Goal: Task Accomplishment & Management: Use online tool/utility

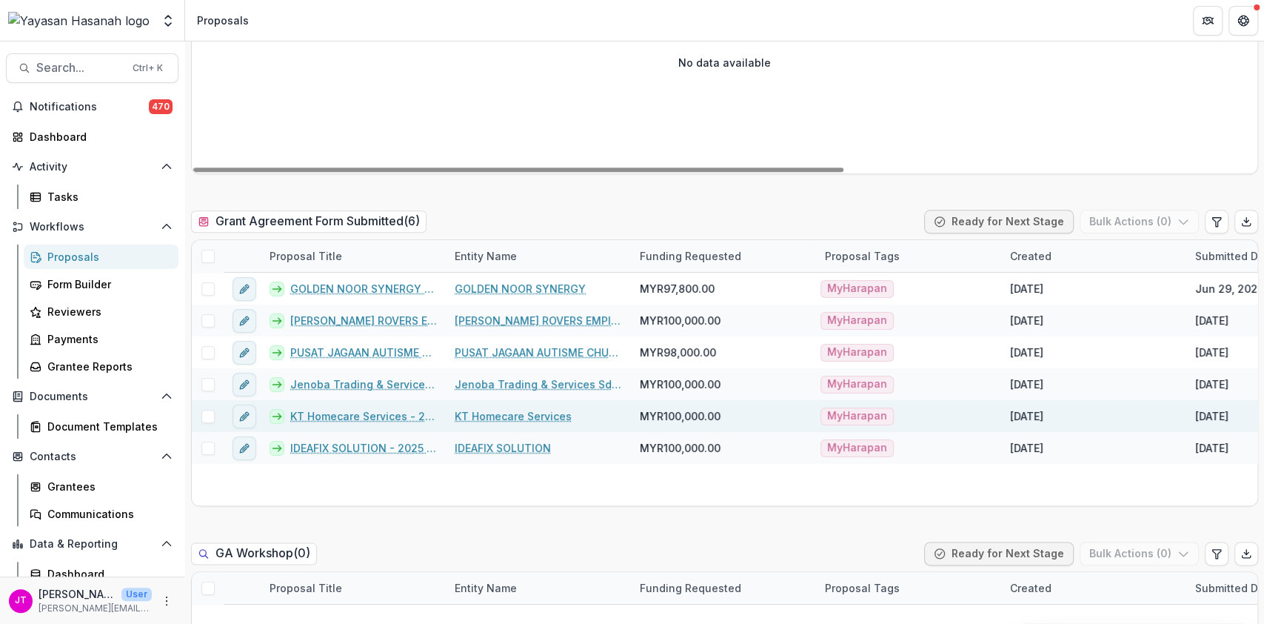
scroll to position [987, 0]
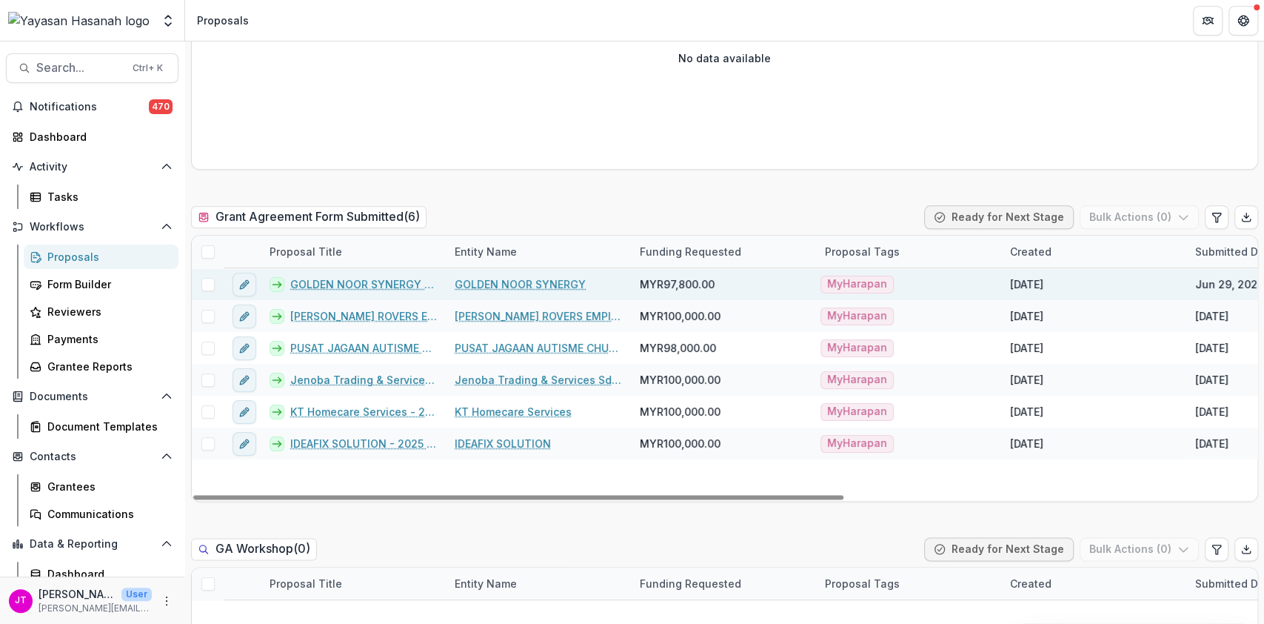
click at [355, 282] on link "GOLDEN NOOR SYNERGY - 2025 - HSEF2025 - [GEOGRAPHIC_DATA]" at bounding box center [363, 284] width 147 height 16
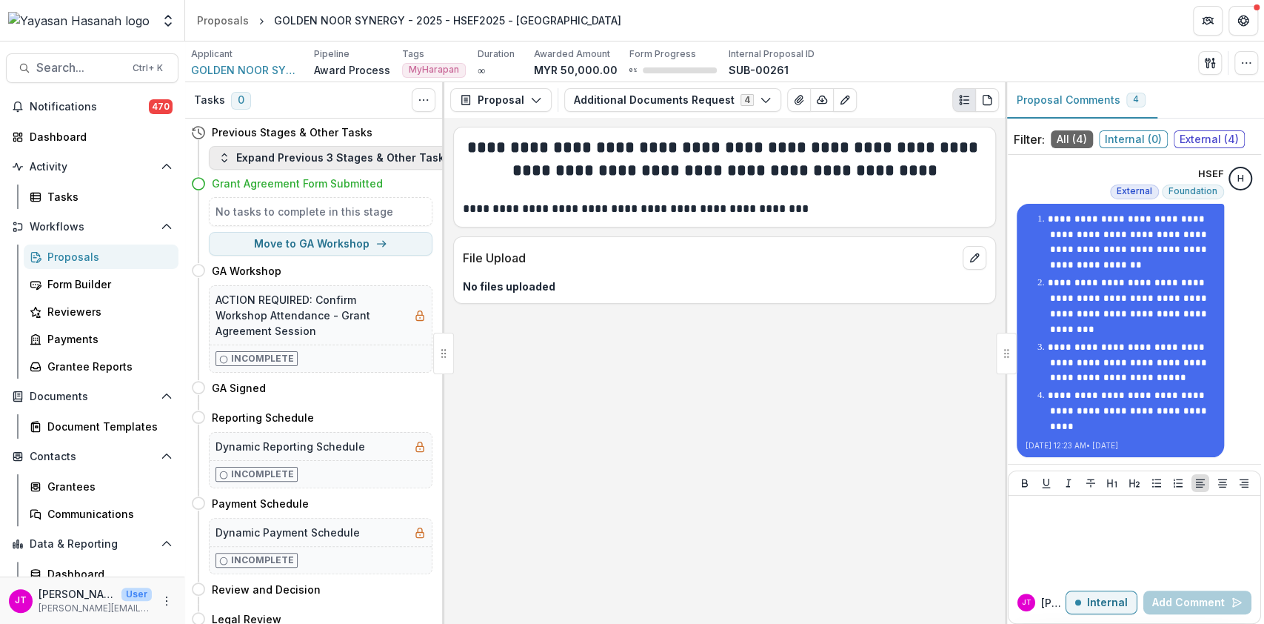
click at [306, 160] on button "Expand Previous 3 Stages & Other Tasks" at bounding box center [334, 158] width 251 height 24
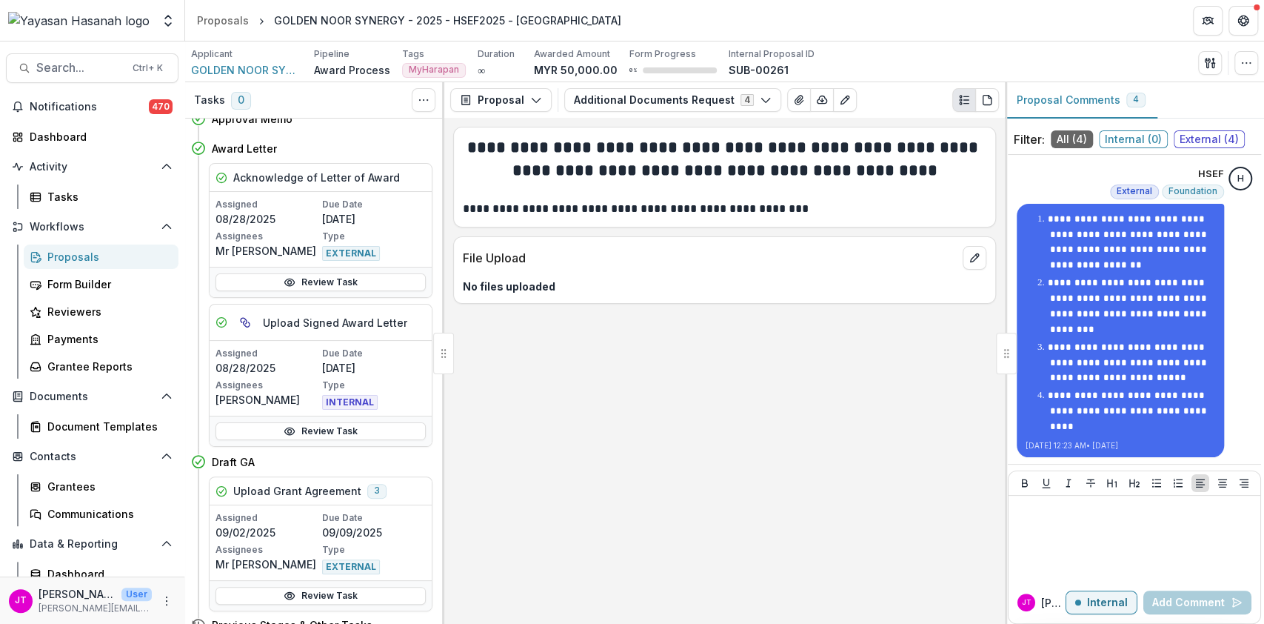
scroll to position [987, 0]
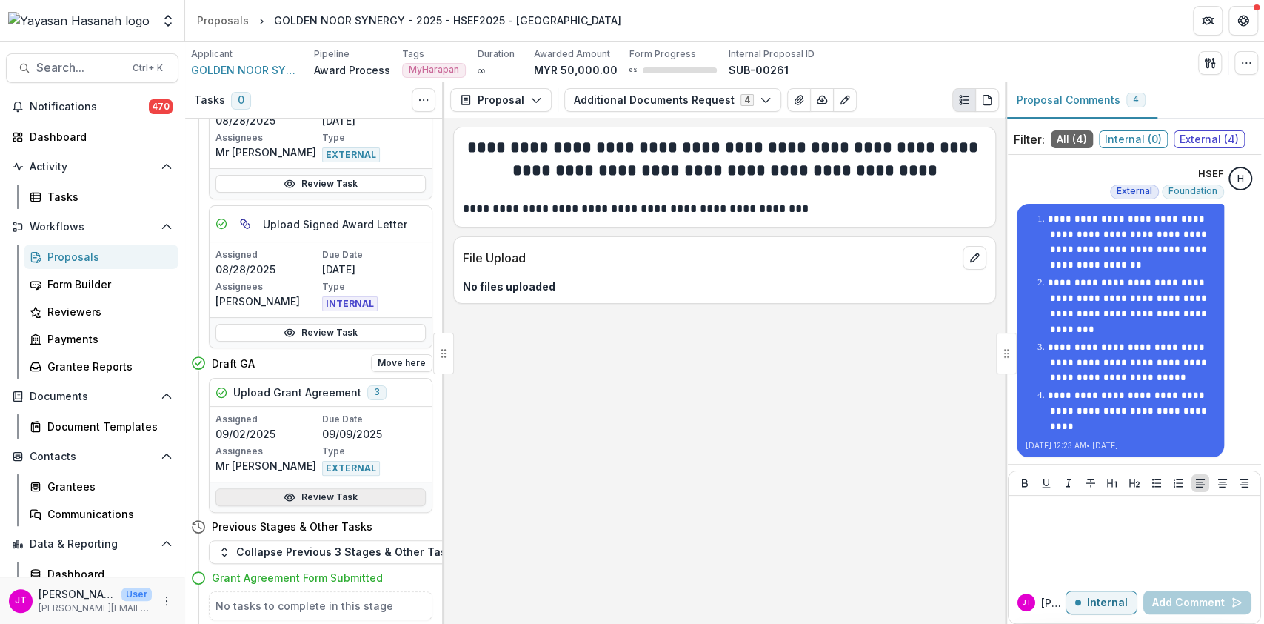
click at [281, 495] on link "Review Task" at bounding box center [321, 497] width 210 height 18
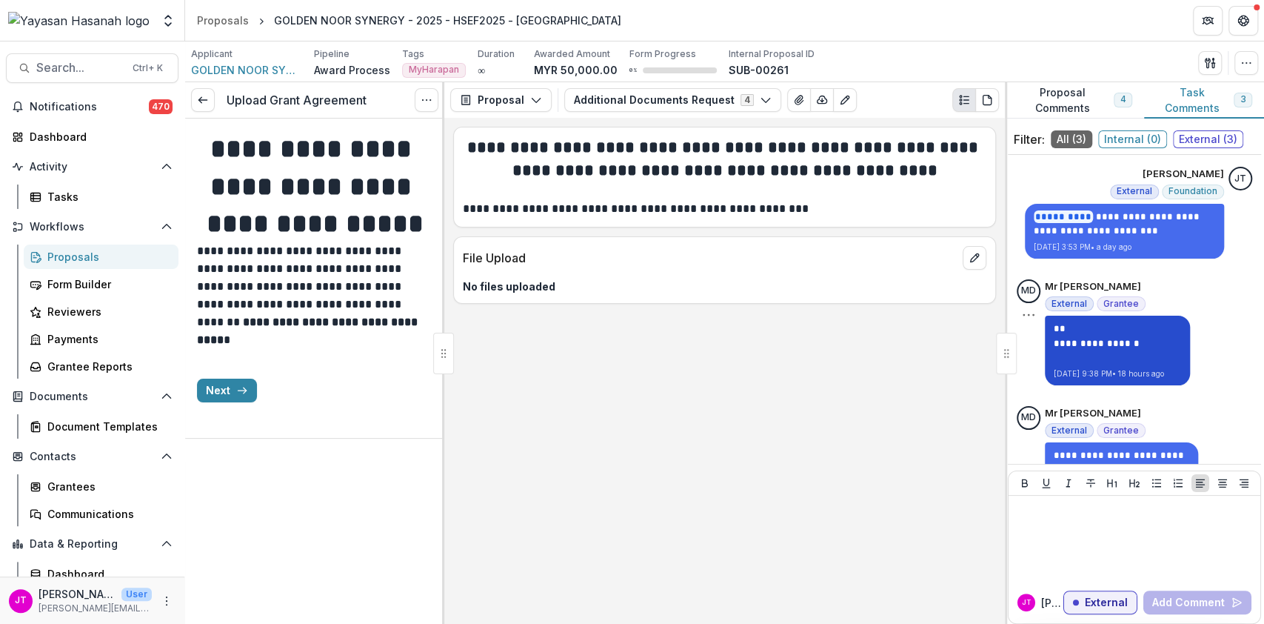
scroll to position [55, 0]
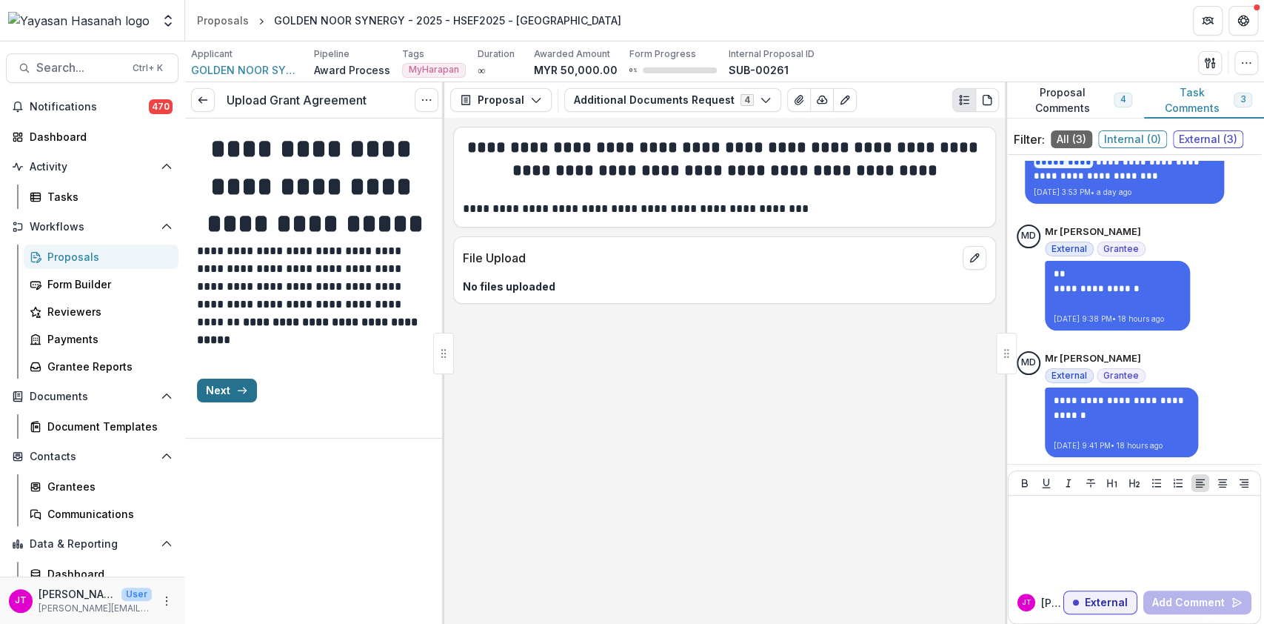
click at [239, 396] on icon "button" at bounding box center [242, 390] width 12 height 12
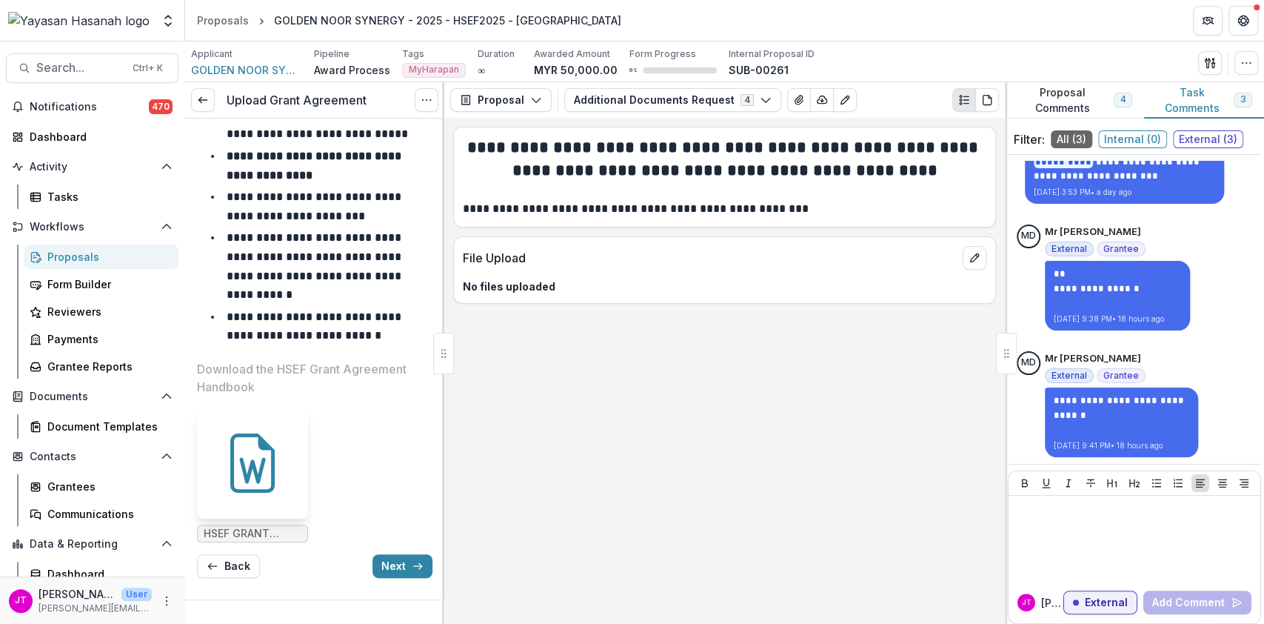
scroll to position [366, 0]
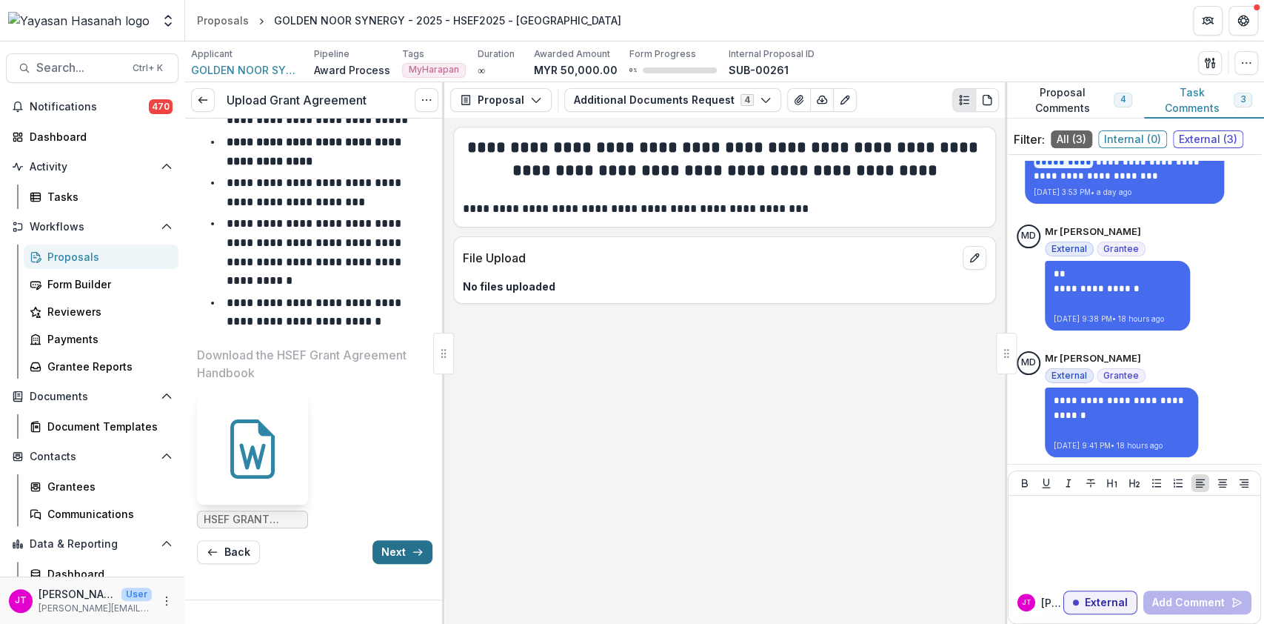
click at [381, 554] on button "Next" at bounding box center [403, 552] width 60 height 24
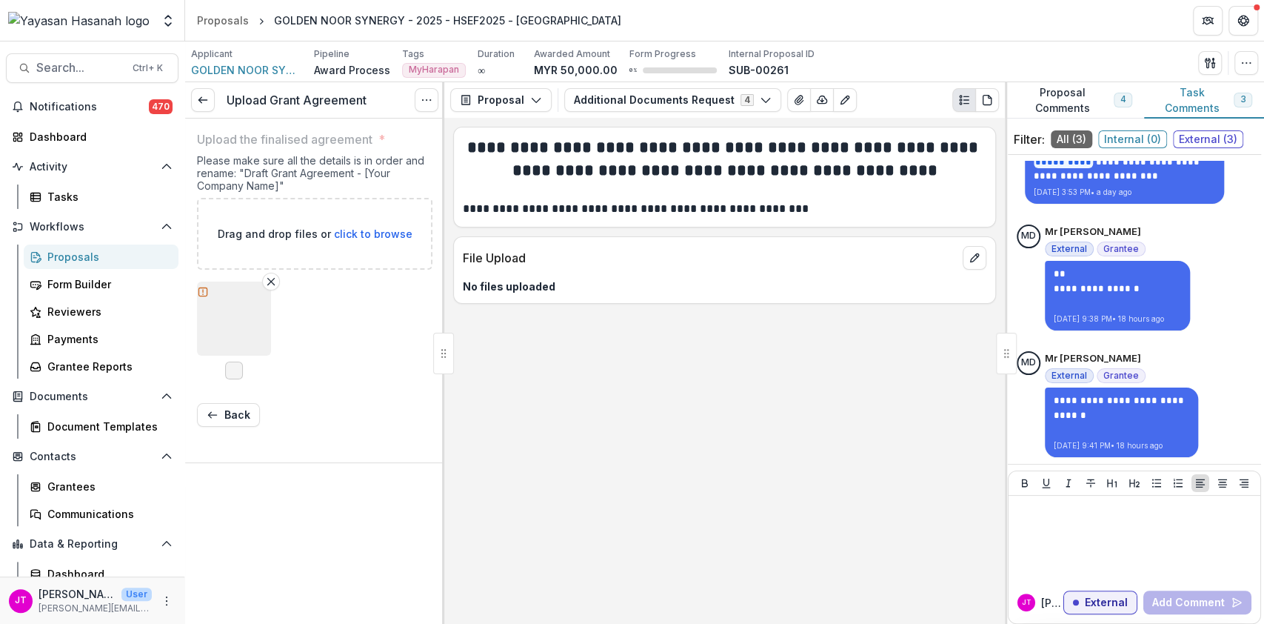
scroll to position [0, 0]
click at [235, 337] on button "button" at bounding box center [234, 318] width 74 height 74
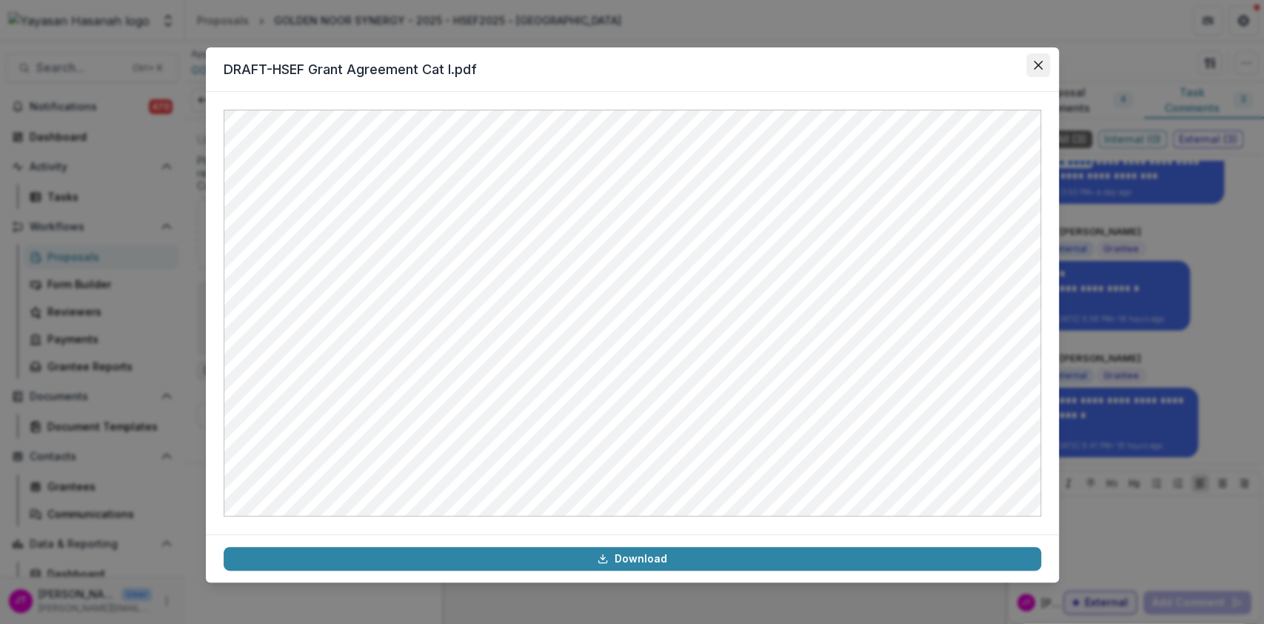
click at [1036, 65] on icon "Close" at bounding box center [1038, 65] width 9 height 9
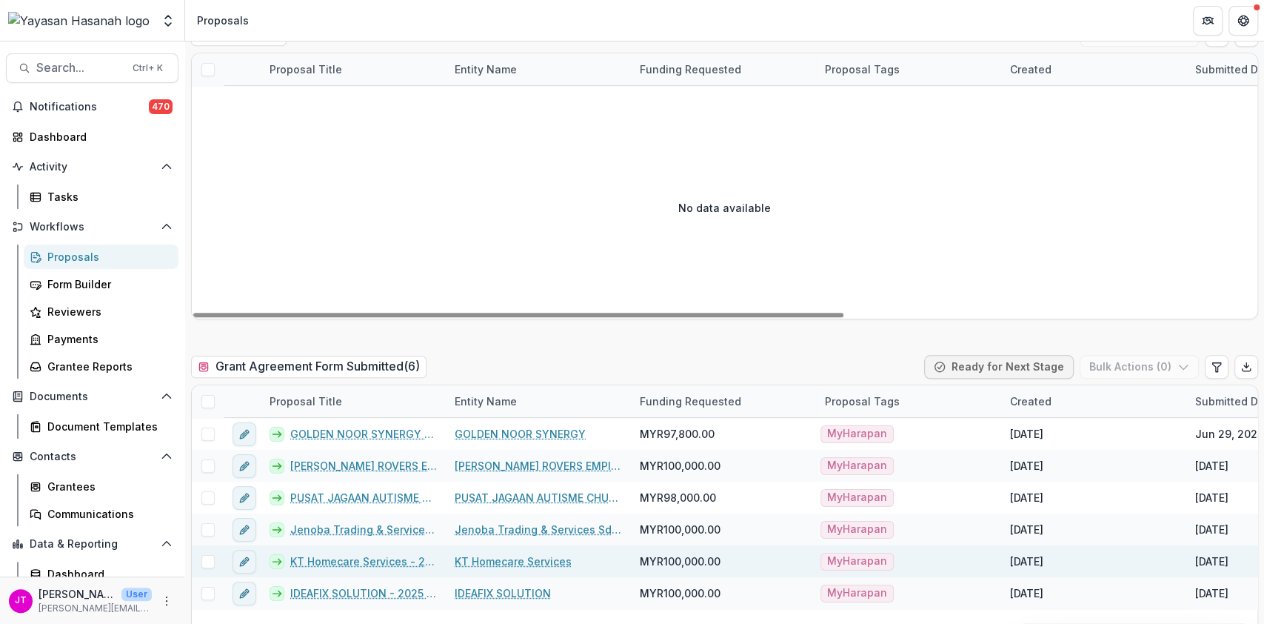
scroll to position [987, 0]
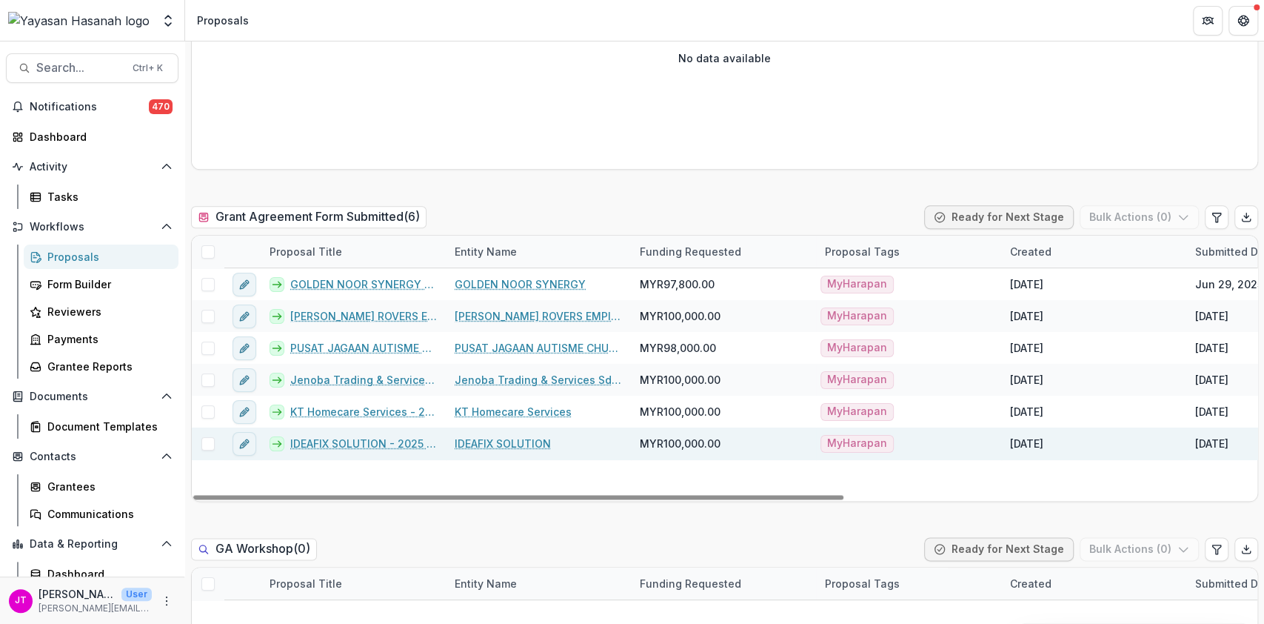
click at [341, 447] on link "IDEAFIX SOLUTION - 2025 - HSEF2025 - MyHarapan" at bounding box center [363, 444] width 147 height 16
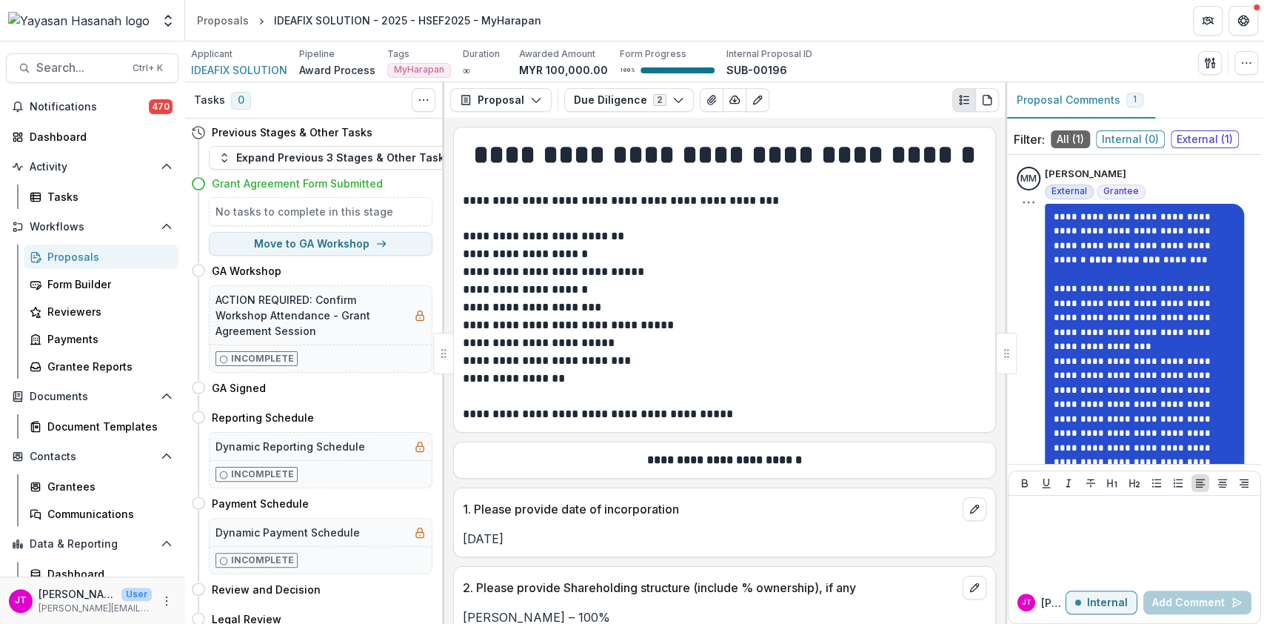
scroll to position [33, 0]
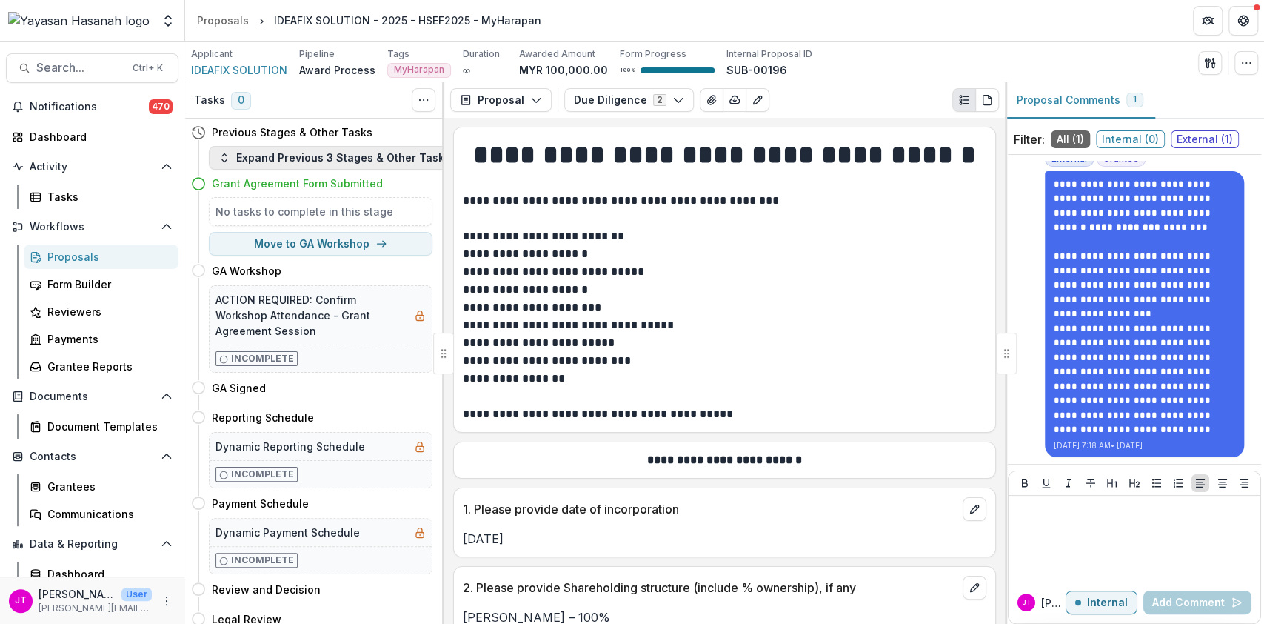
click at [347, 151] on button "Expand Previous 3 Stages & Other Tasks" at bounding box center [334, 158] width 251 height 24
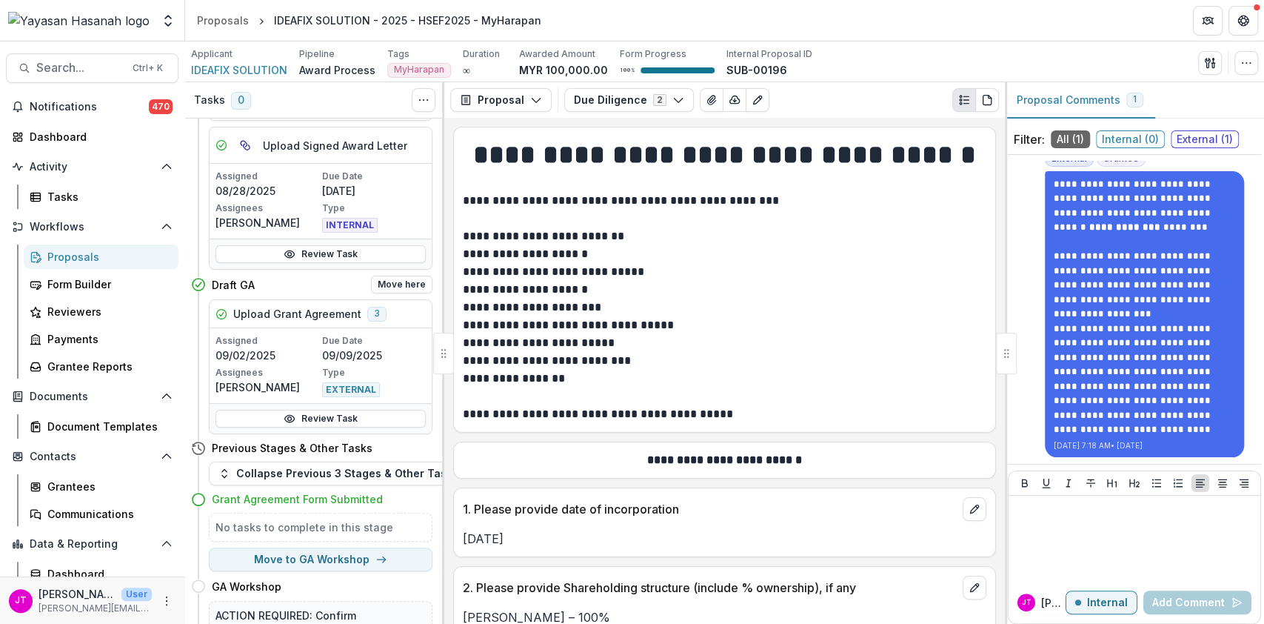
scroll to position [790, 0]
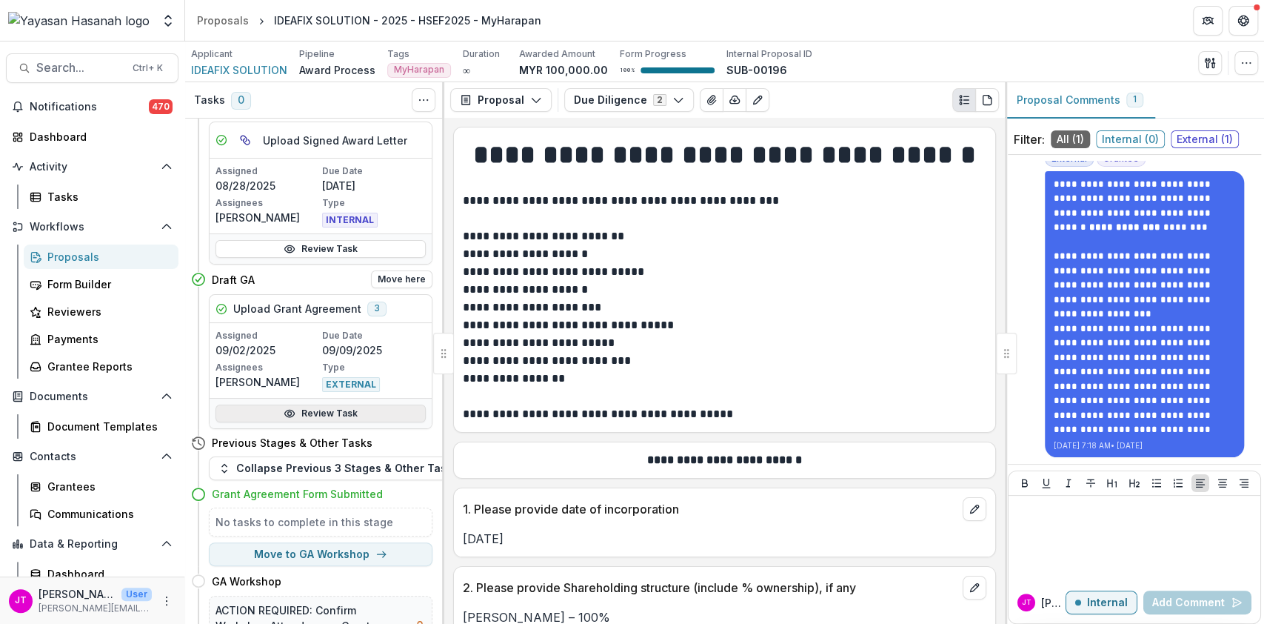
click at [356, 411] on link "Review Task" at bounding box center [321, 413] width 210 height 18
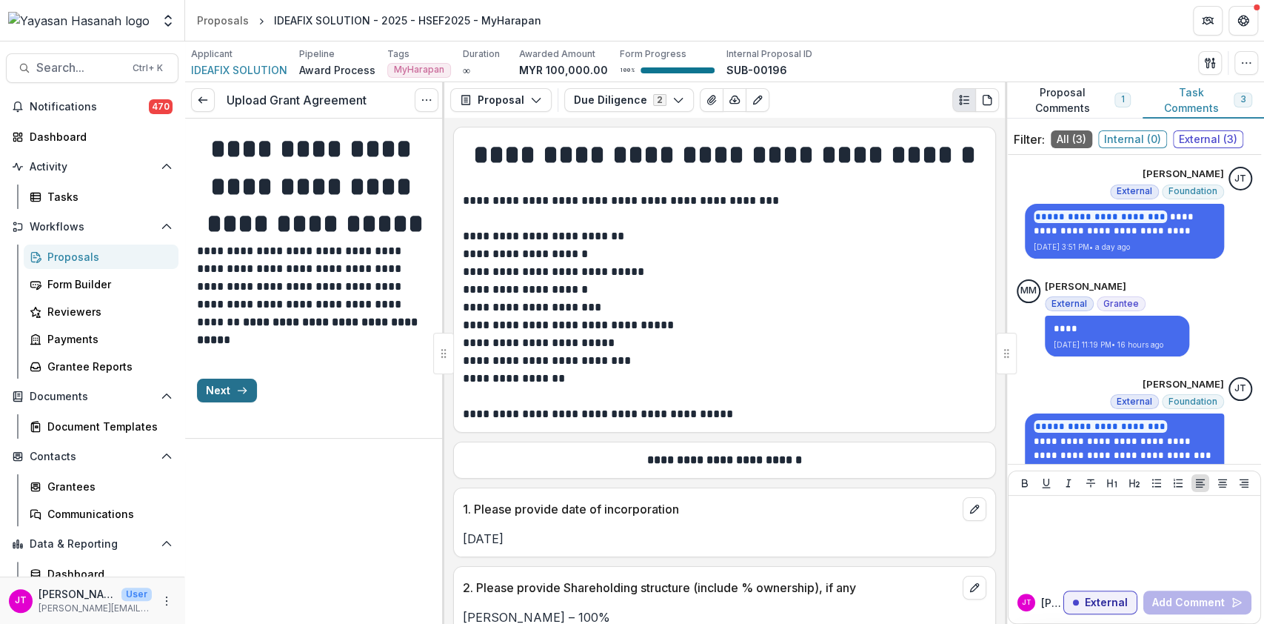
click at [241, 402] on button "Next" at bounding box center [227, 390] width 60 height 24
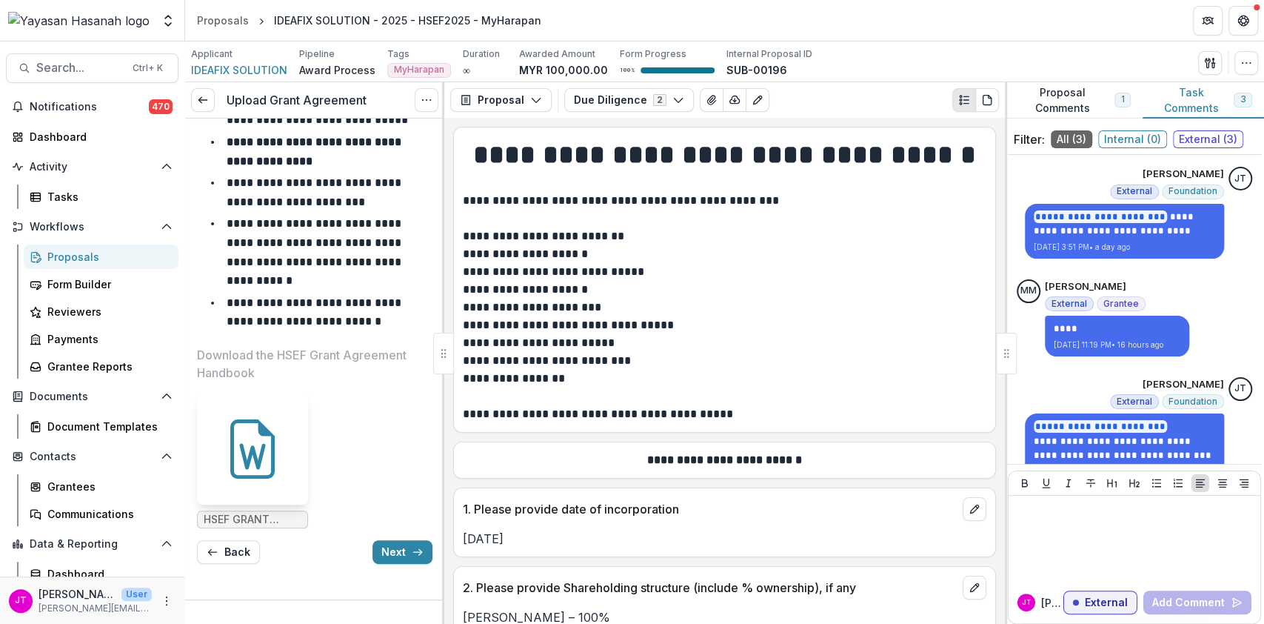
scroll to position [366, 0]
click at [380, 544] on button "Next" at bounding box center [403, 552] width 60 height 24
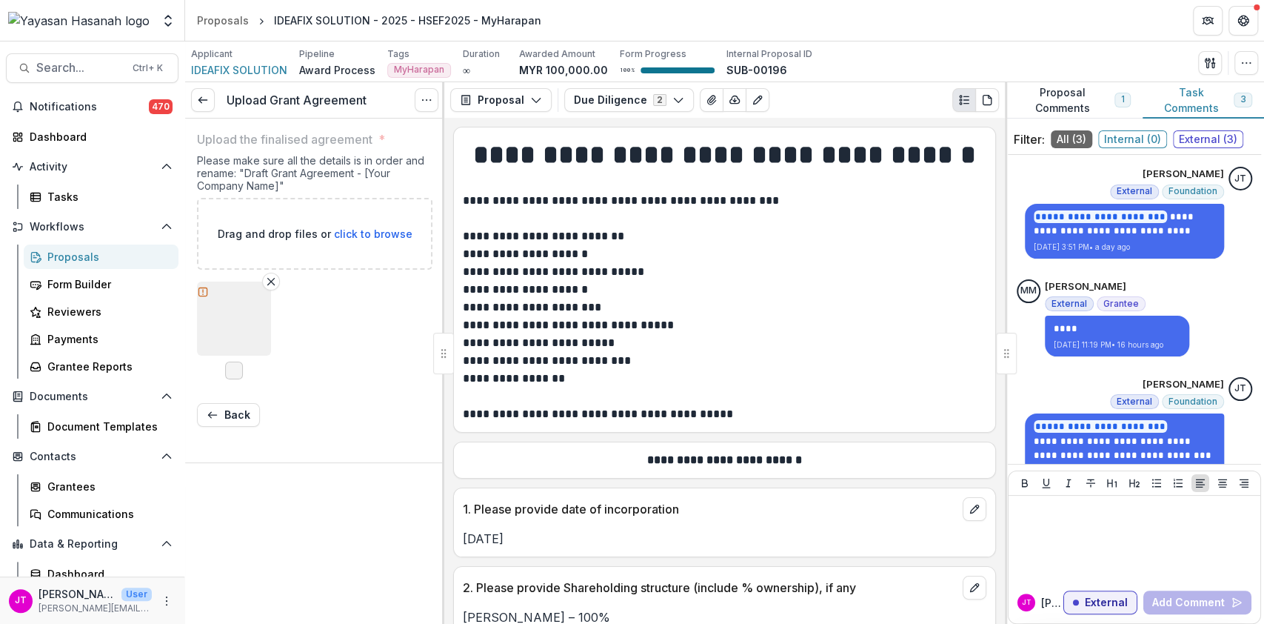
scroll to position [0, 0]
click at [254, 323] on button "button" at bounding box center [234, 318] width 74 height 74
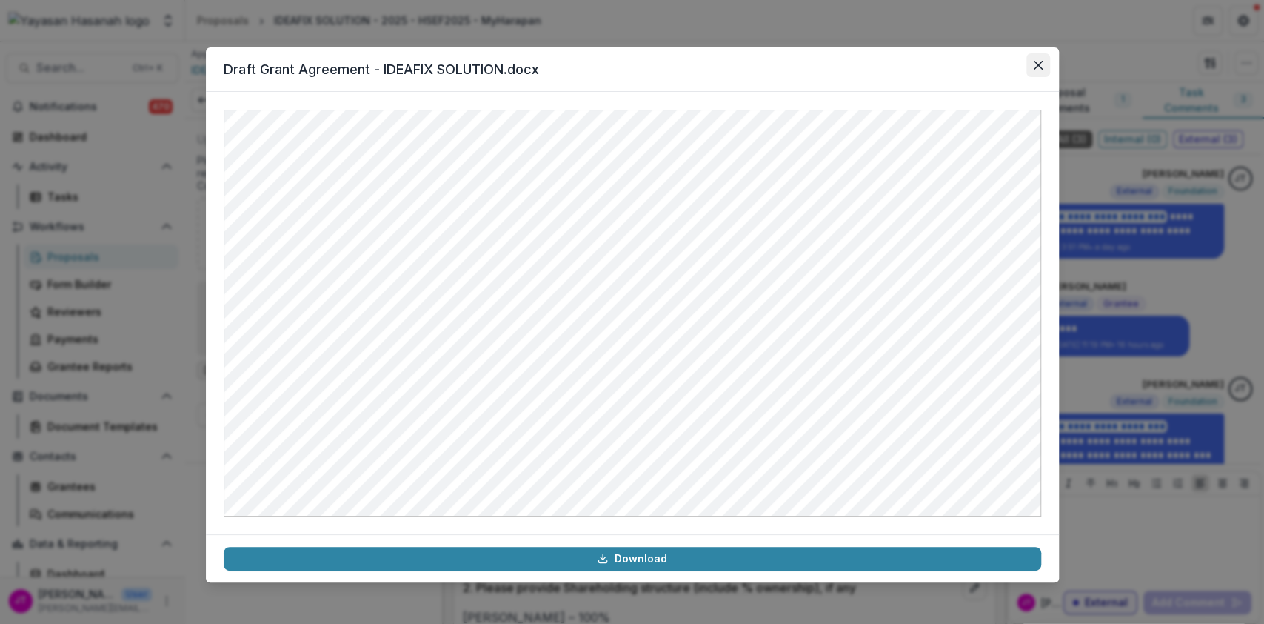
click at [1038, 68] on icon "Close" at bounding box center [1038, 65] width 9 height 9
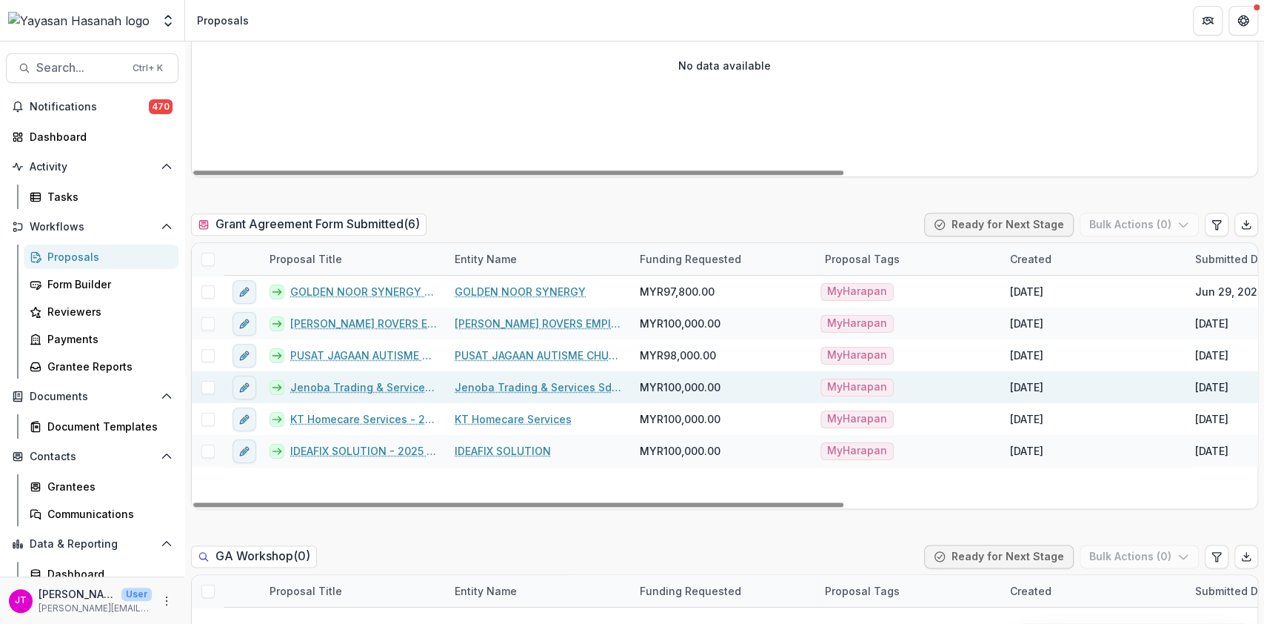
scroll to position [987, 0]
